Goal: Contribute content: Contribute content

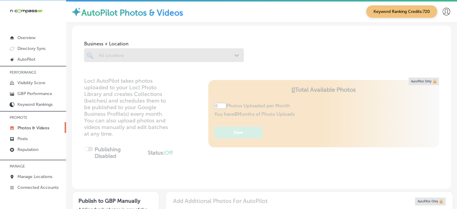
type input "5"
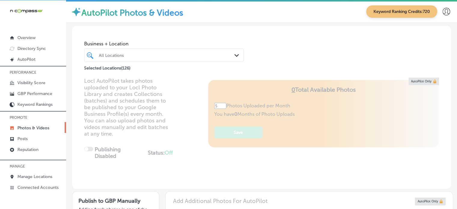
click at [161, 54] on div "All Locations" at bounding box center [167, 55] width 136 height 5
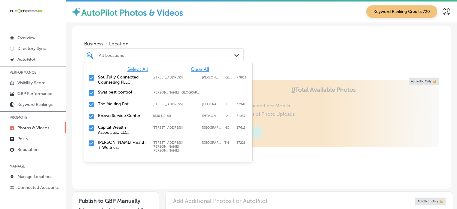
click at [198, 67] on span "Clear All" at bounding box center [200, 69] width 18 height 6
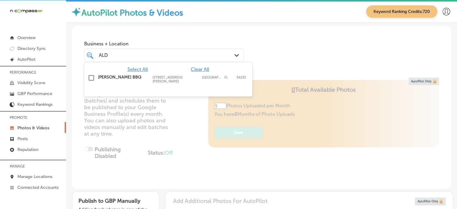
click at [105, 77] on label "[PERSON_NAME] BBQ" at bounding box center [122, 77] width 49 height 5
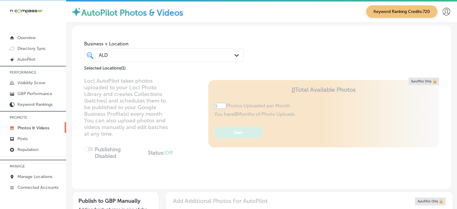
click at [189, 51] on div "ALD ALD" at bounding box center [157, 55] width 118 height 8
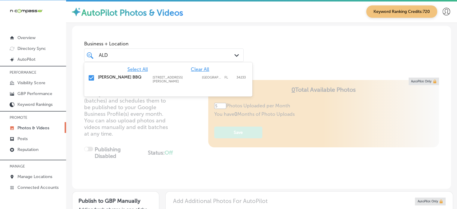
click at [177, 50] on div "ALD ALD" at bounding box center [164, 54] width 136 height 9
type input "ALD"
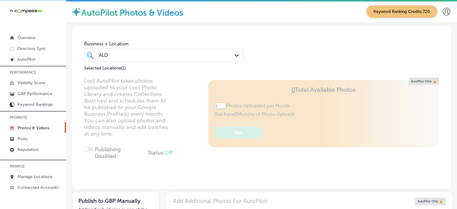
click at [181, 38] on div "Business + Location ALD ALD Path Created with Sketch." at bounding box center [164, 50] width 160 height 24
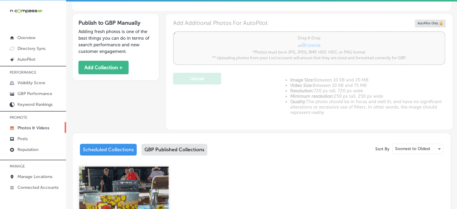
scroll to position [171, 0]
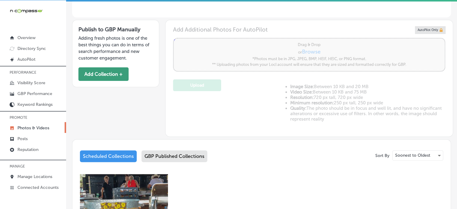
click at [101, 77] on button "Add Collection +" at bounding box center [103, 74] width 50 height 14
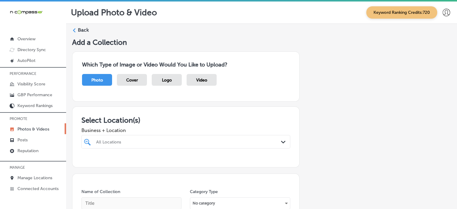
click at [174, 141] on div "All Locations Path Created with Sketch." at bounding box center [185, 142] width 209 height 14
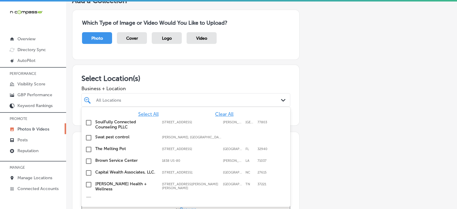
scroll to position [42, 0]
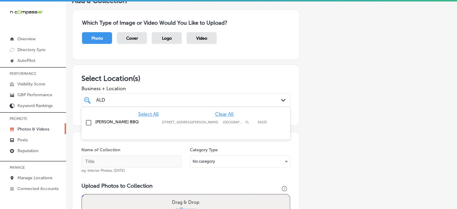
click at [112, 120] on label "[PERSON_NAME] BBQ" at bounding box center [125, 121] width 61 height 5
type input "ALD"
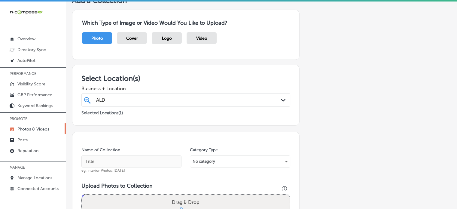
click at [161, 90] on span "Business + Location" at bounding box center [185, 89] width 209 height 6
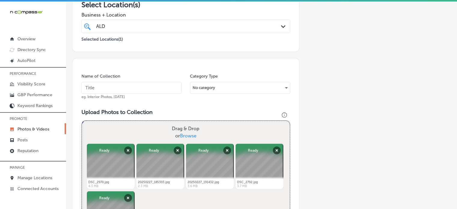
click at [144, 88] on input "text" at bounding box center [131, 88] width 100 height 12
paste input "BBQ catering in [GEOGRAPHIC_DATA] [GEOGRAPHIC_DATA]"
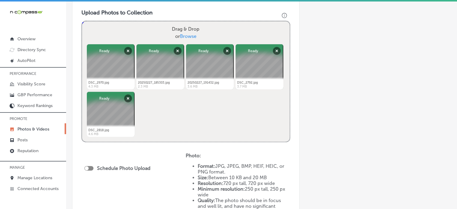
scroll to position [215, 0]
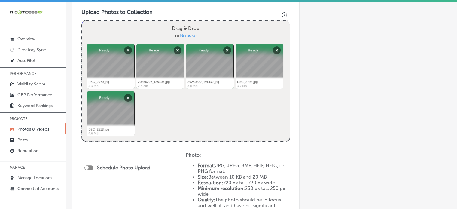
click at [92, 166] on div at bounding box center [88, 167] width 9 height 5
type input "BBQ catering in [GEOGRAPHIC_DATA] [GEOGRAPHIC_DATA]"
checkbox input "true"
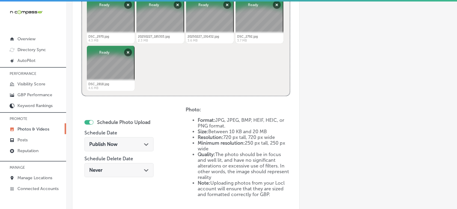
scroll to position [261, 0]
click at [137, 143] on div "Publish Now Path Created with Sketch." at bounding box center [118, 144] width 59 height 6
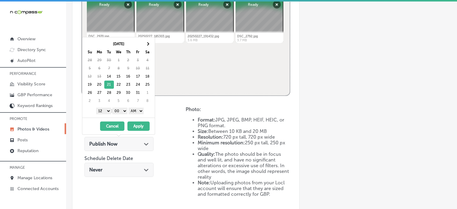
click at [104, 110] on select "1 2 3 4 5 6 7 8 9 10 11 12" at bounding box center [103, 111] width 15 height 7
click at [138, 110] on select "AM PM" at bounding box center [136, 111] width 15 height 7
click at [140, 124] on button "Apply" at bounding box center [138, 125] width 22 height 9
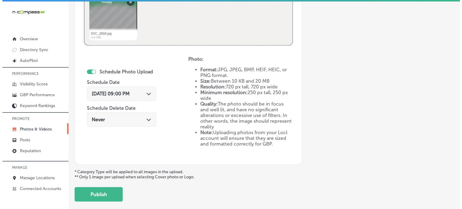
scroll to position [317, 0]
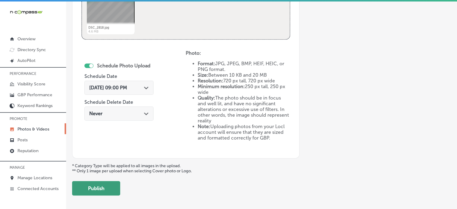
click at [101, 186] on button "Publish" at bounding box center [96, 188] width 48 height 14
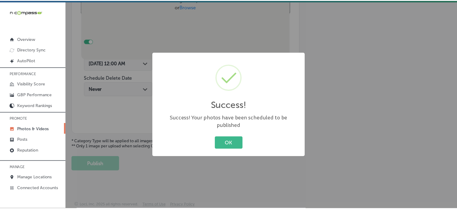
scroll to position [243, 0]
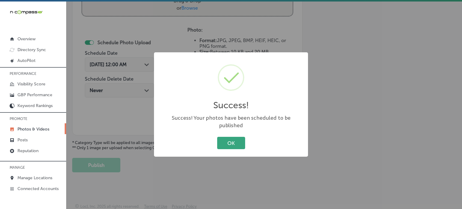
click at [237, 140] on button "OK" at bounding box center [231, 143] width 28 height 12
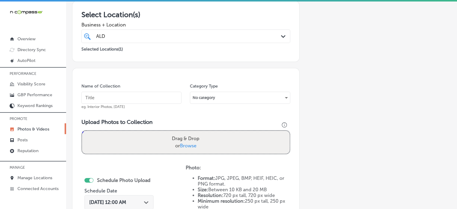
scroll to position [105, 0]
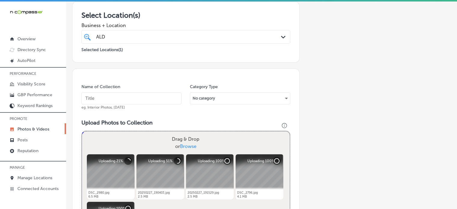
click at [111, 99] on input "text" at bounding box center [131, 98] width 100 height 12
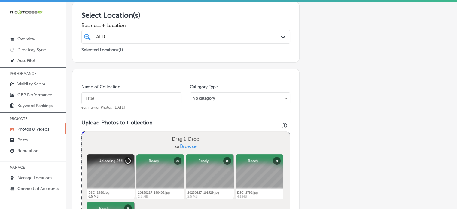
paste input "Southern style BBQ catering"
type input "Southern style BBQ catering"
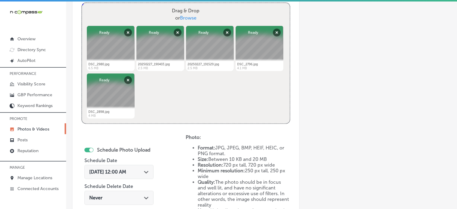
scroll to position [256, 0]
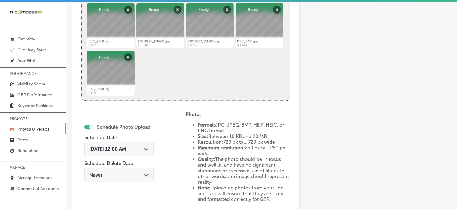
click at [143, 153] on div "[DATE] 12:00 AM Path Created with Sketch." at bounding box center [118, 149] width 69 height 14
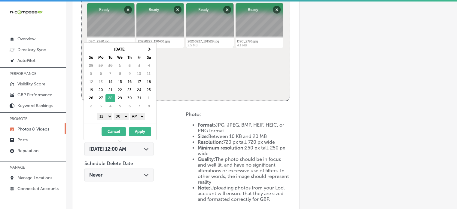
click at [107, 115] on select "1 2 3 4 5 6 7 8 9 10 11 12" at bounding box center [104, 116] width 15 height 7
click at [139, 116] on select "AM PM" at bounding box center [137, 116] width 15 height 7
click at [140, 132] on button "Apply" at bounding box center [140, 131] width 22 height 9
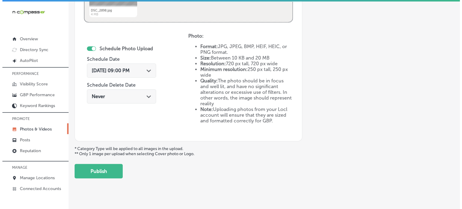
scroll to position [334, 0]
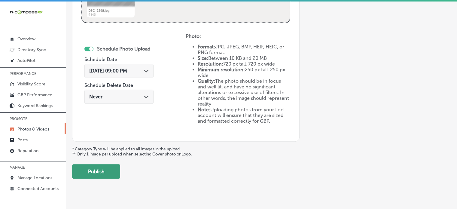
click at [92, 174] on button "Publish" at bounding box center [96, 171] width 48 height 14
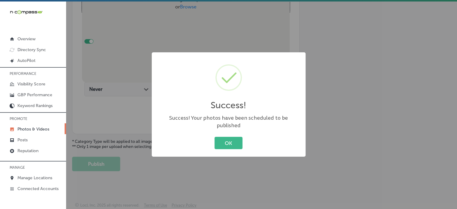
scroll to position [243, 0]
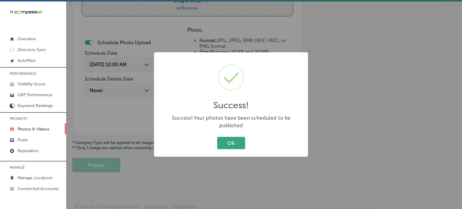
click at [239, 137] on button "OK" at bounding box center [231, 143] width 28 height 12
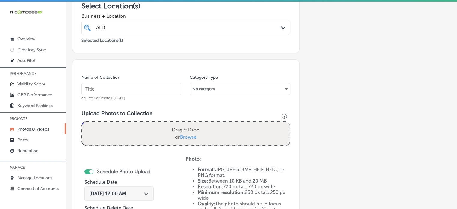
scroll to position [145, 0]
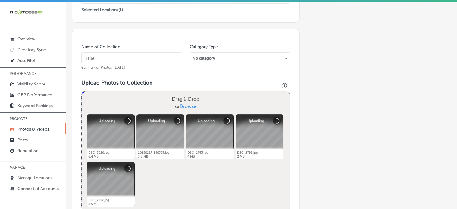
click at [151, 57] on input "text" at bounding box center [131, 58] width 100 height 12
paste input "BBQ food truck [GEOGRAPHIC_DATA]"
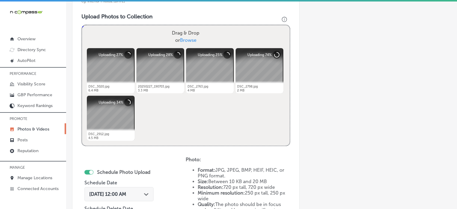
type input "BBQ food truck [GEOGRAPHIC_DATA]"
click at [126, 191] on span "[DATE] 12:00 AM" at bounding box center [107, 194] width 37 height 6
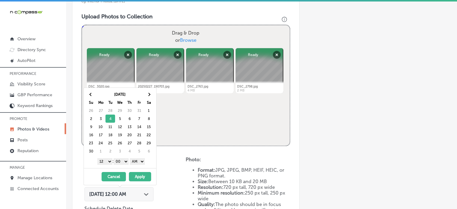
click at [109, 162] on select "1 2 3 4 5 6 7 8 9 10 11 12" at bounding box center [104, 161] width 15 height 7
click at [141, 161] on select "AM PM" at bounding box center [137, 161] width 15 height 7
click at [143, 176] on button "Apply" at bounding box center [140, 176] width 22 height 9
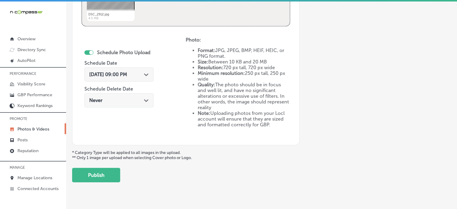
scroll to position [332, 0]
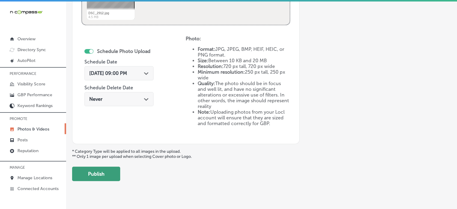
click at [101, 171] on button "Publish" at bounding box center [96, 173] width 48 height 14
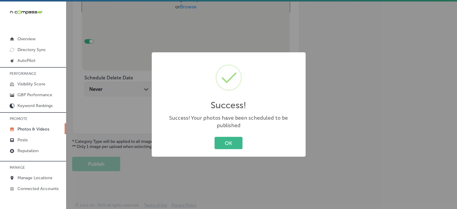
scroll to position [243, 0]
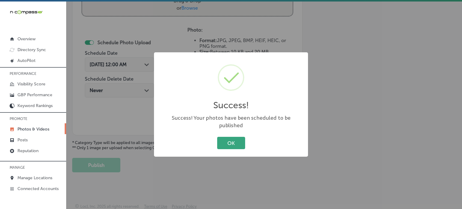
click at [239, 137] on button "OK" at bounding box center [231, 143] width 28 height 12
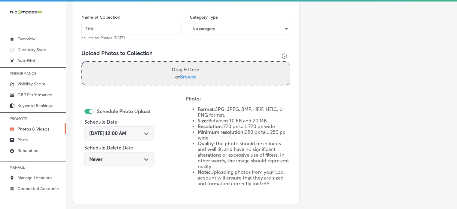
scroll to position [146, 0]
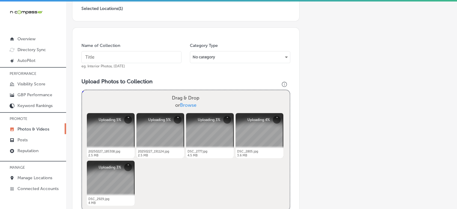
click at [126, 60] on input "text" at bounding box center [131, 57] width 100 height 12
paste input "Drop-off catering for events"
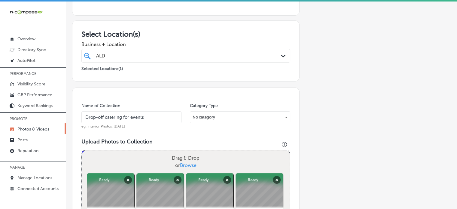
scroll to position [85, 0]
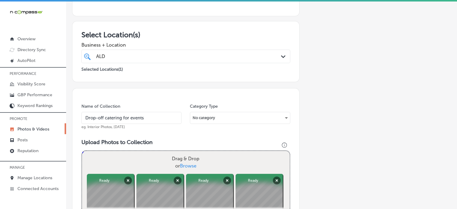
type input "Drop-off catering for events"
click at [148, 58] on div "ALD ALD" at bounding box center [177, 56] width 163 height 8
click at [131, 114] on input "Drop-off catering for events" at bounding box center [131, 118] width 100 height 12
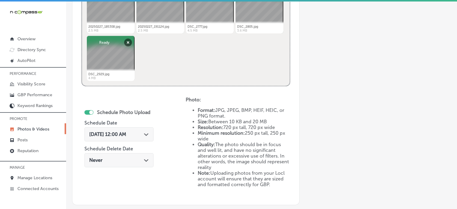
scroll to position [277, 0]
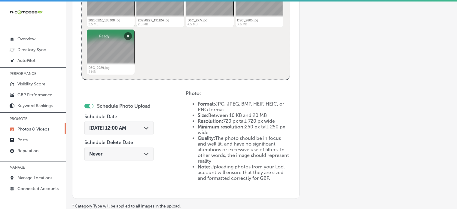
click at [149, 129] on div "Path Created with Sketch." at bounding box center [146, 127] width 5 height 5
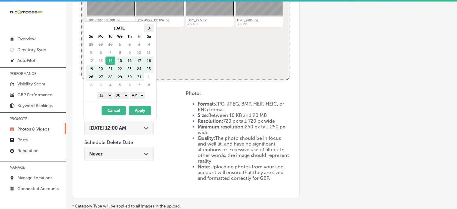
click at [147, 30] on th at bounding box center [149, 28] width 10 height 8
click at [106, 97] on select "1 2 3 4 5 6 7 8 9 10 11 12" at bounding box center [104, 95] width 15 height 7
click at [139, 93] on select "AM PM" at bounding box center [137, 95] width 15 height 7
click at [142, 111] on button "Apply" at bounding box center [140, 110] width 22 height 9
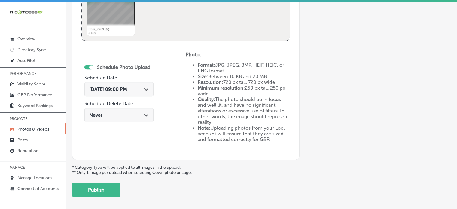
scroll to position [334, 0]
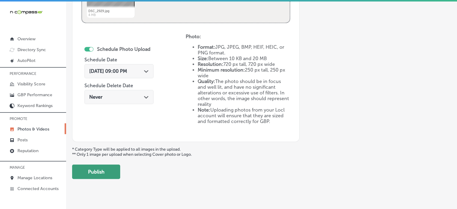
click at [107, 172] on button "Publish" at bounding box center [96, 171] width 48 height 14
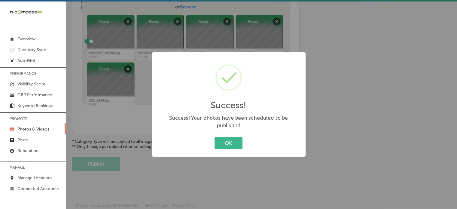
scroll to position [239, 0]
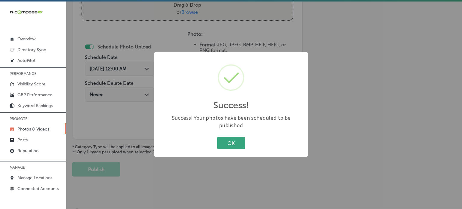
click at [221, 137] on button "OK" at bounding box center [231, 143] width 28 height 12
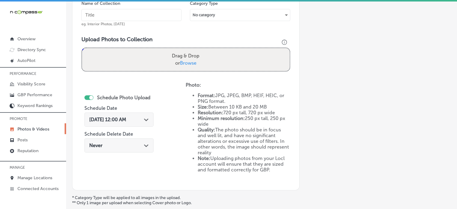
scroll to position [184, 0]
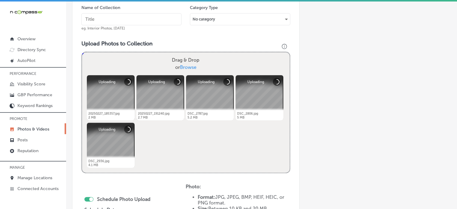
click at [136, 15] on input "text" at bounding box center [131, 19] width 100 height 12
paste input "Buffet style BBQ catering"
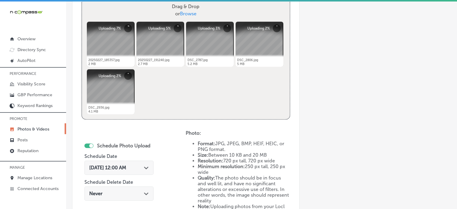
scroll to position [238, 0]
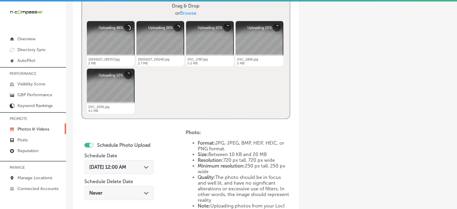
type input "Buffet style BBQ catering"
click at [126, 167] on span "[DATE] 12:00 AM" at bounding box center [107, 167] width 37 height 6
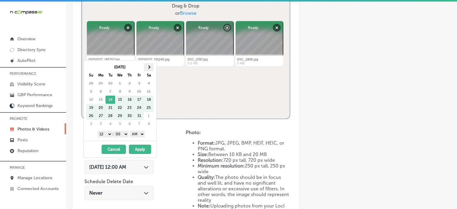
click at [148, 68] on th at bounding box center [149, 67] width 10 height 8
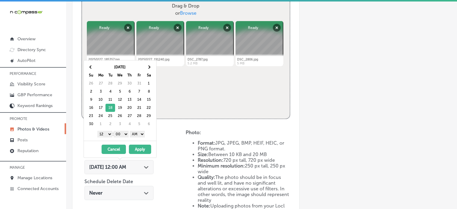
click at [107, 133] on select "1 2 3 4 5 6 7 8 9 10 11 12" at bounding box center [104, 134] width 15 height 7
click at [141, 134] on select "AM PM" at bounding box center [137, 134] width 15 height 7
click at [141, 149] on button "Apply" at bounding box center [140, 149] width 22 height 9
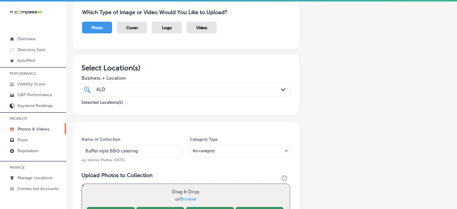
scroll to position [41, 0]
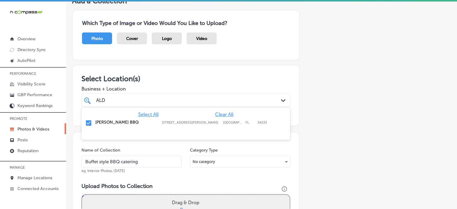
click at [136, 99] on div "ALD ALD" at bounding box center [177, 100] width 163 height 8
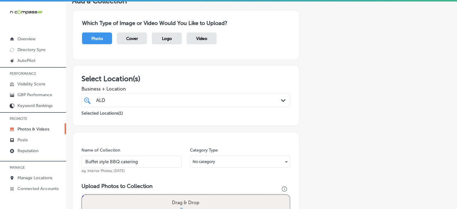
click at [164, 78] on h3 "Select Location(s)" at bounding box center [185, 78] width 209 height 9
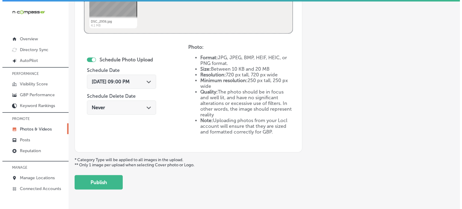
scroll to position [340, 0]
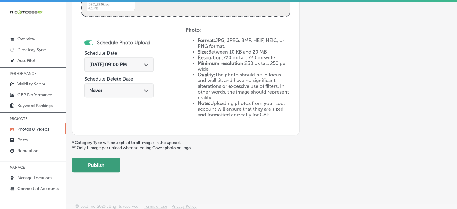
click at [102, 164] on button "Publish" at bounding box center [96, 165] width 48 height 14
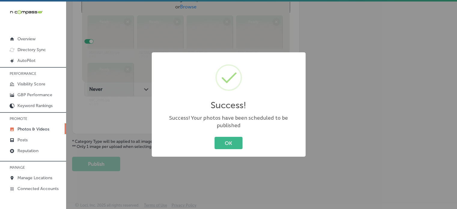
scroll to position [243, 0]
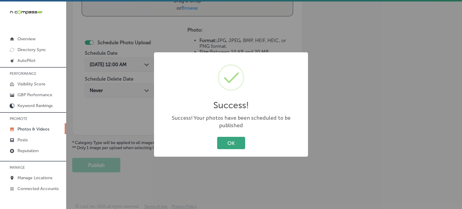
click at [232, 138] on button "OK" at bounding box center [231, 143] width 28 height 12
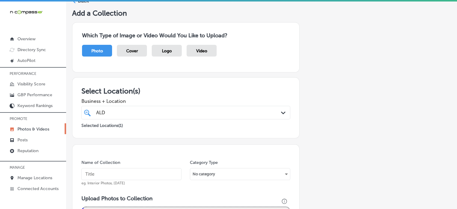
scroll to position [0, 0]
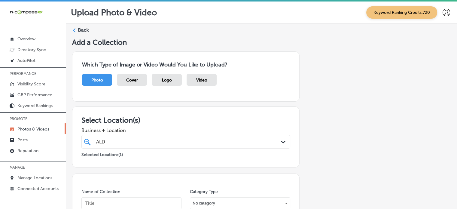
click at [80, 29] on label "Back" at bounding box center [83, 30] width 11 height 7
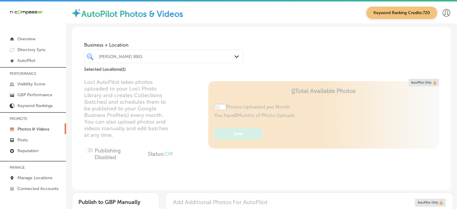
type input "5"
click at [149, 65] on div "Selected Locations ( 1 )" at bounding box center [164, 68] width 160 height 8
click at [178, 57] on div "[PERSON_NAME] BBQ" at bounding box center [167, 56] width 136 height 5
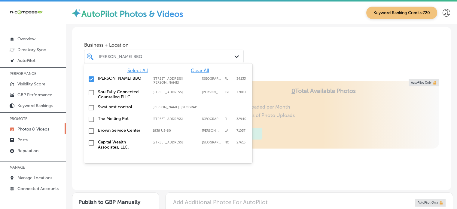
click at [198, 68] on span "Clear All" at bounding box center [200, 71] width 18 height 6
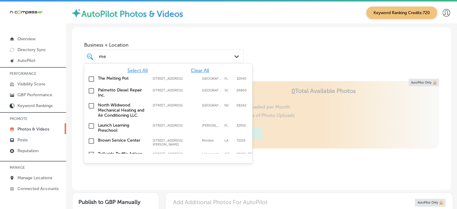
click at [172, 79] on label "[STREET_ADDRESS]" at bounding box center [176, 79] width 46 height 4
type input "me"
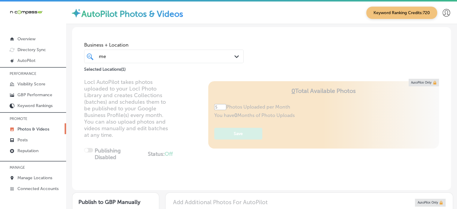
click at [268, 62] on div "Business + Location me me Path Created with Sketch. Selected Locations ( 1 )" at bounding box center [261, 50] width 379 height 46
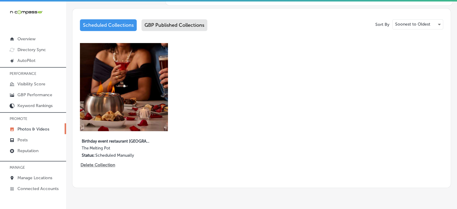
scroll to position [318, 0]
